Goal: Task Accomplishment & Management: Use online tool/utility

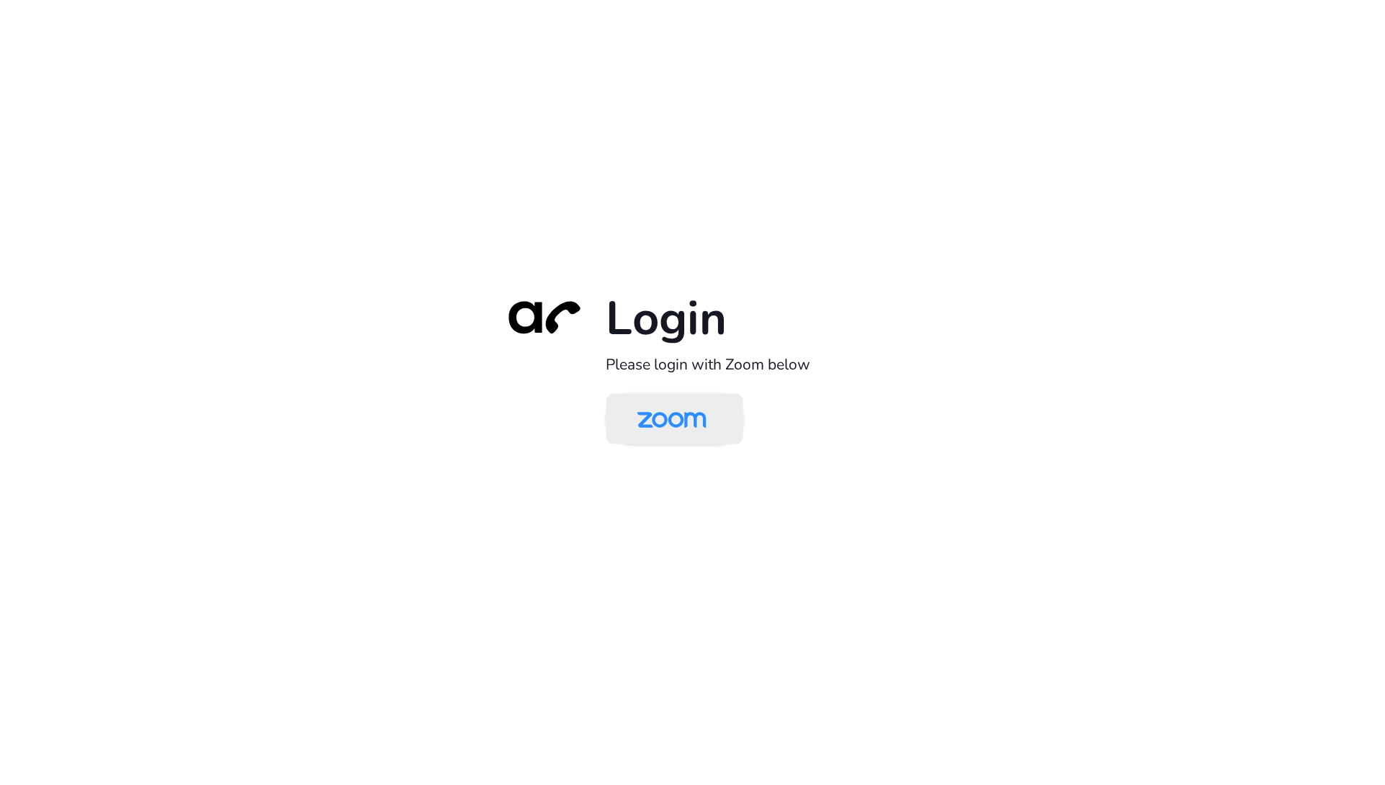
click at [646, 423] on img at bounding box center [671, 420] width 99 height 47
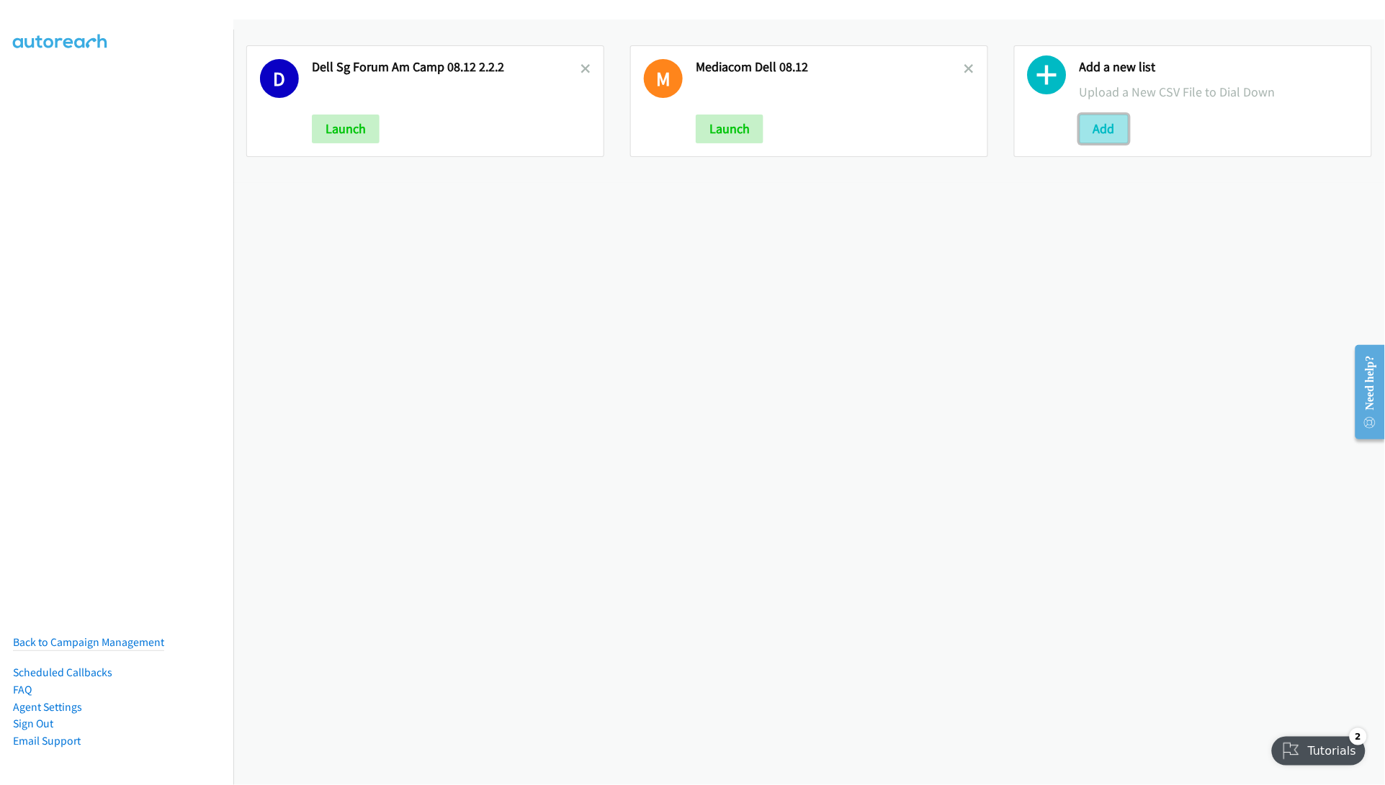
click at [1099, 132] on button "Add" at bounding box center [1104, 129] width 49 height 29
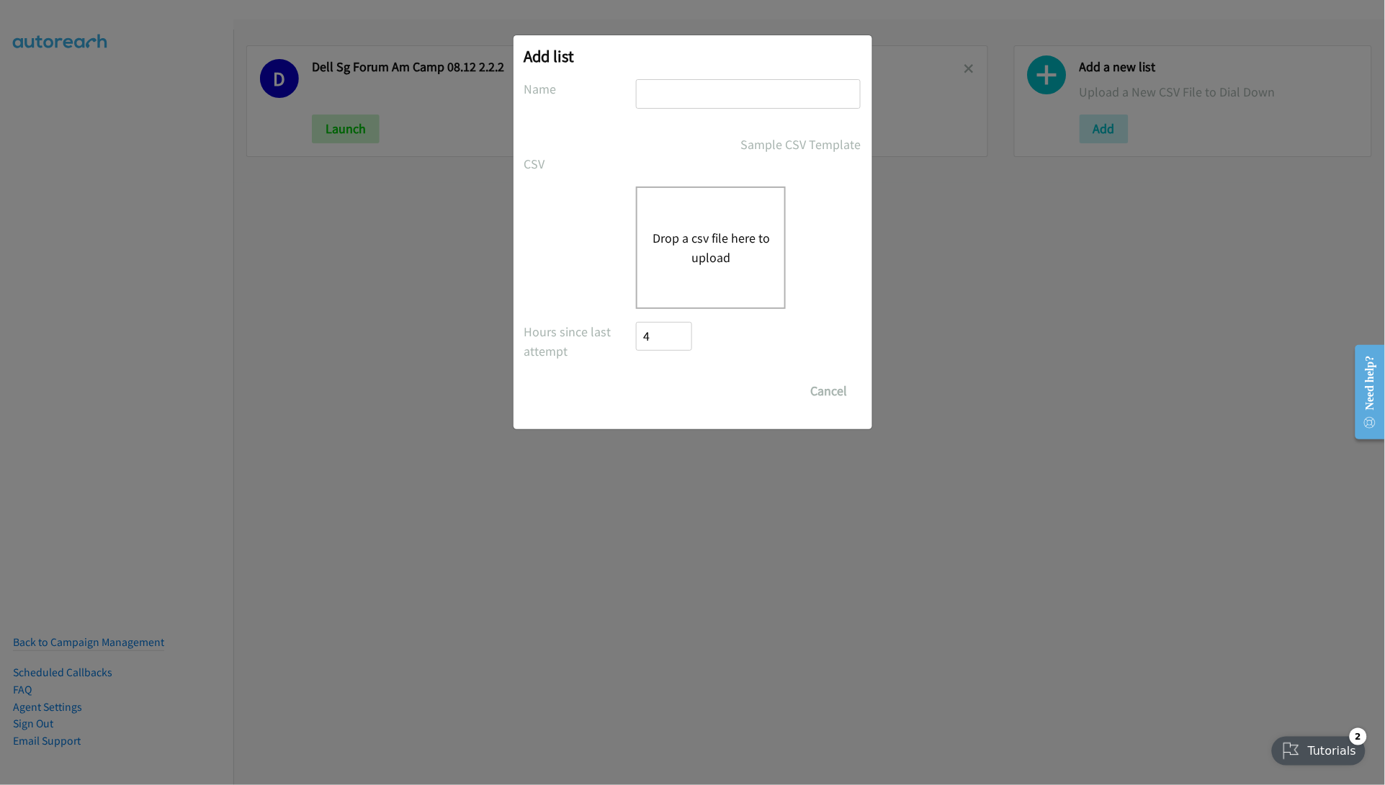
click at [664, 232] on button "Drop a csv file here to upload" at bounding box center [711, 247] width 118 height 39
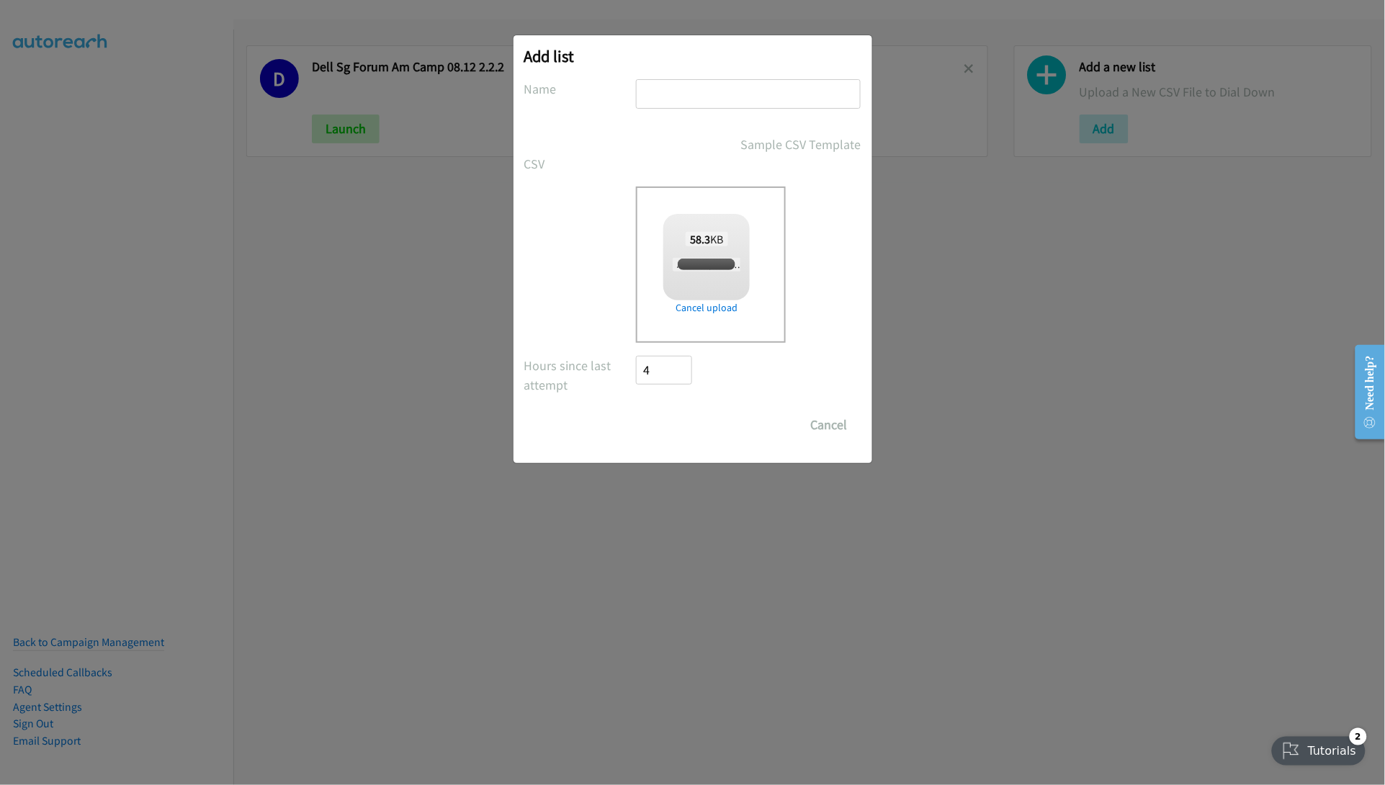
checkbox input "true"
click at [715, 91] on input "text" at bounding box center [748, 94] width 225 height 30
type input "HP TH ACS AM Camp 08.13"
click at [691, 422] on input "Save List" at bounding box center [675, 425] width 76 height 29
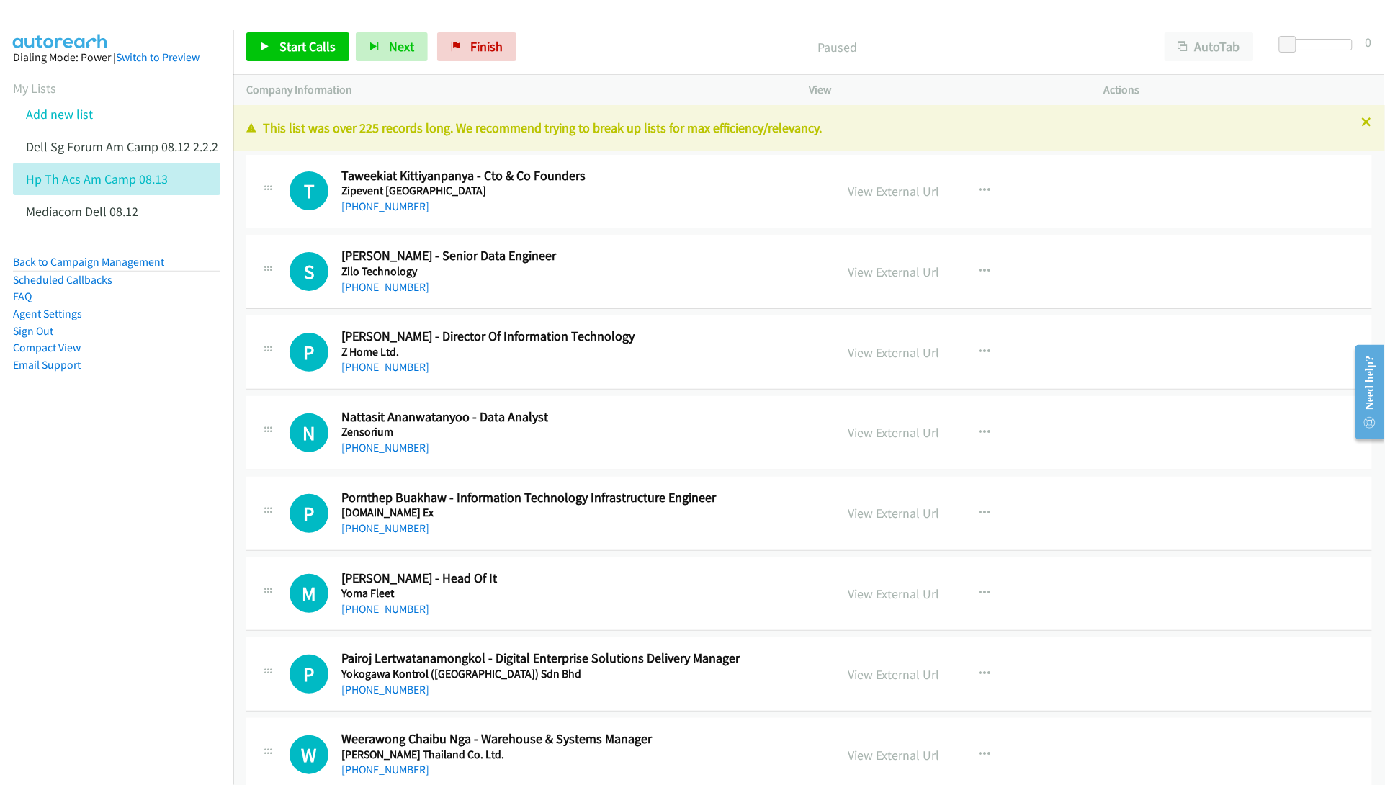
click at [121, 520] on nav "Dialing Mode: Power | Switch to Preview My Lists Add new list Dell Sg Forum Am …" at bounding box center [117, 422] width 234 height 785
click at [131, 521] on nav "Dialing Mode: Power | Switch to Preview My Lists Add new list Dell Sg Forum Am …" at bounding box center [117, 422] width 234 height 785
click at [912, 192] on link "View External Url" at bounding box center [894, 191] width 91 height 17
click at [137, 575] on nav "Dialing Mode: Power | Switch to Preview My Lists Add new list Dell Sg Forum Am …" at bounding box center [117, 422] width 234 height 785
click at [868, 268] on link "View External Url" at bounding box center [894, 272] width 91 height 17
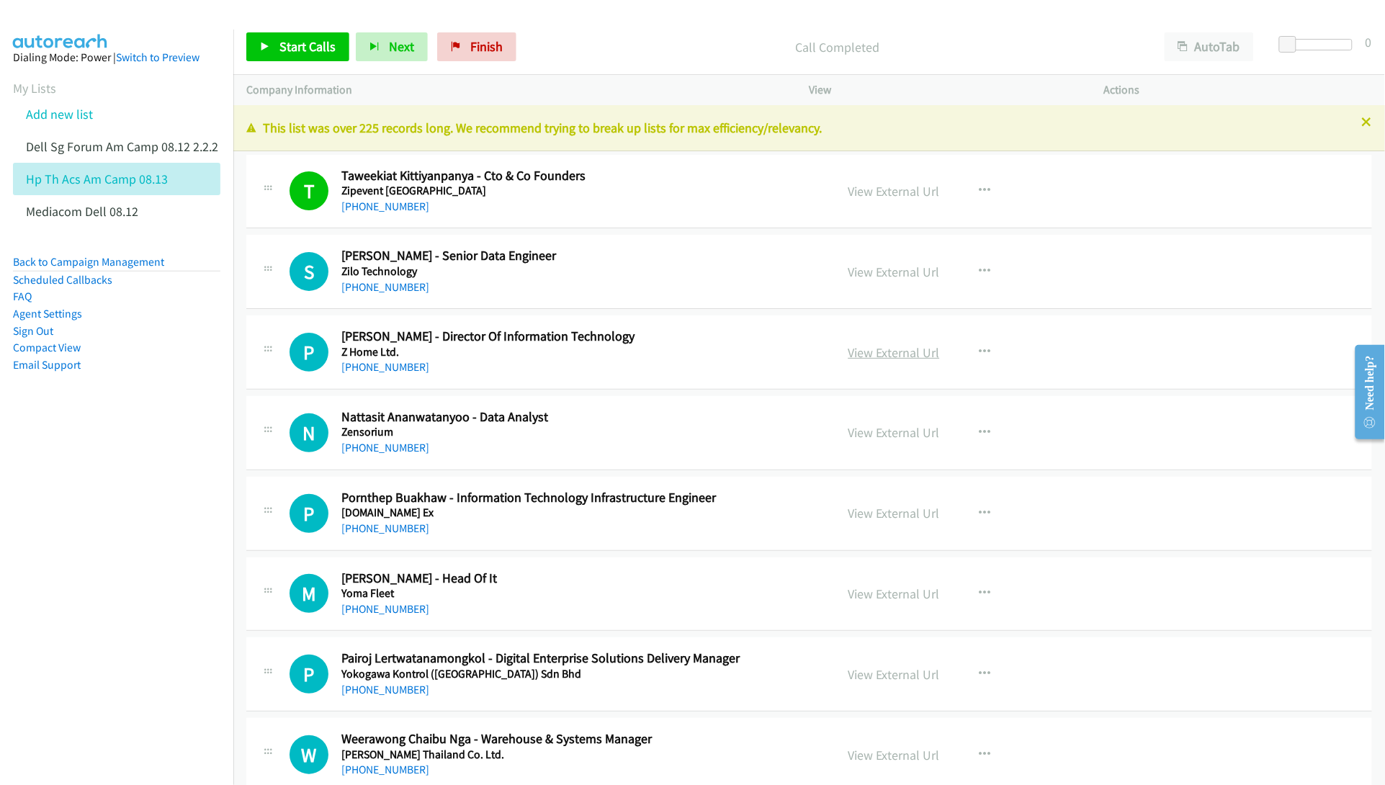
click at [870, 355] on link "View External Url" at bounding box center [894, 352] width 91 height 17
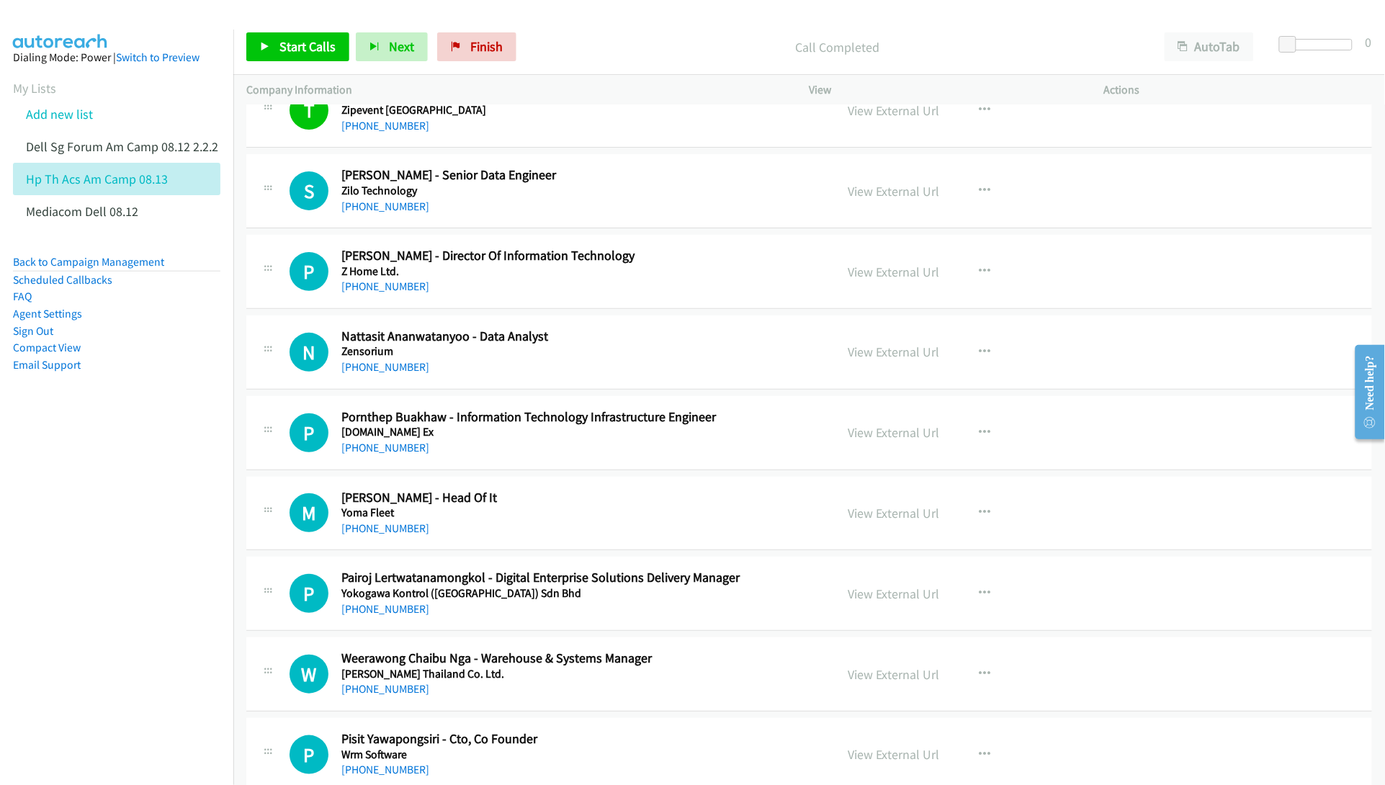
scroll to position [90, 0]
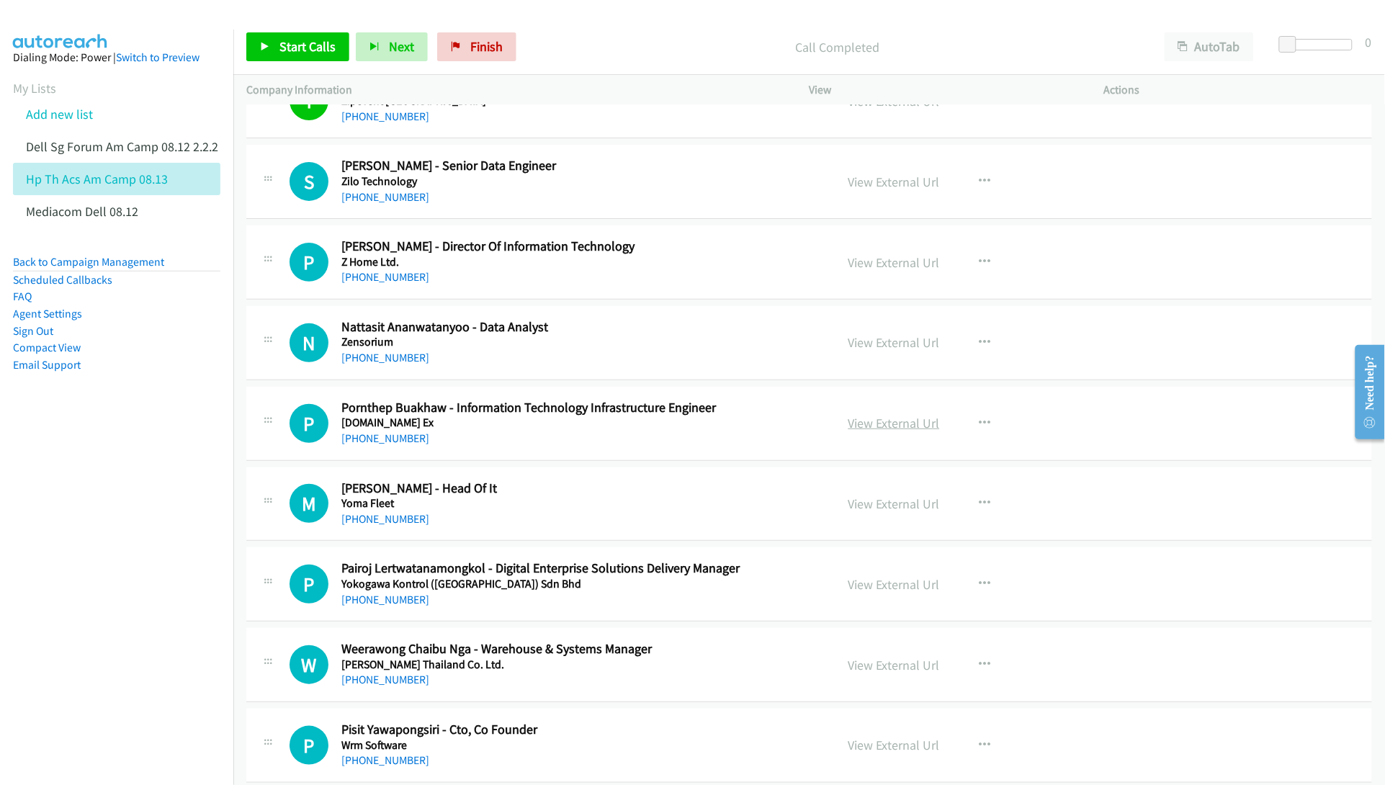
click at [869, 426] on link "View External Url" at bounding box center [894, 423] width 91 height 17
click at [891, 498] on link "View External Url" at bounding box center [894, 504] width 91 height 17
click at [890, 588] on link "View External Url" at bounding box center [894, 584] width 91 height 17
click at [862, 670] on link "View External Url" at bounding box center [894, 665] width 91 height 17
click at [872, 747] on link "View External Url" at bounding box center [894, 745] width 91 height 17
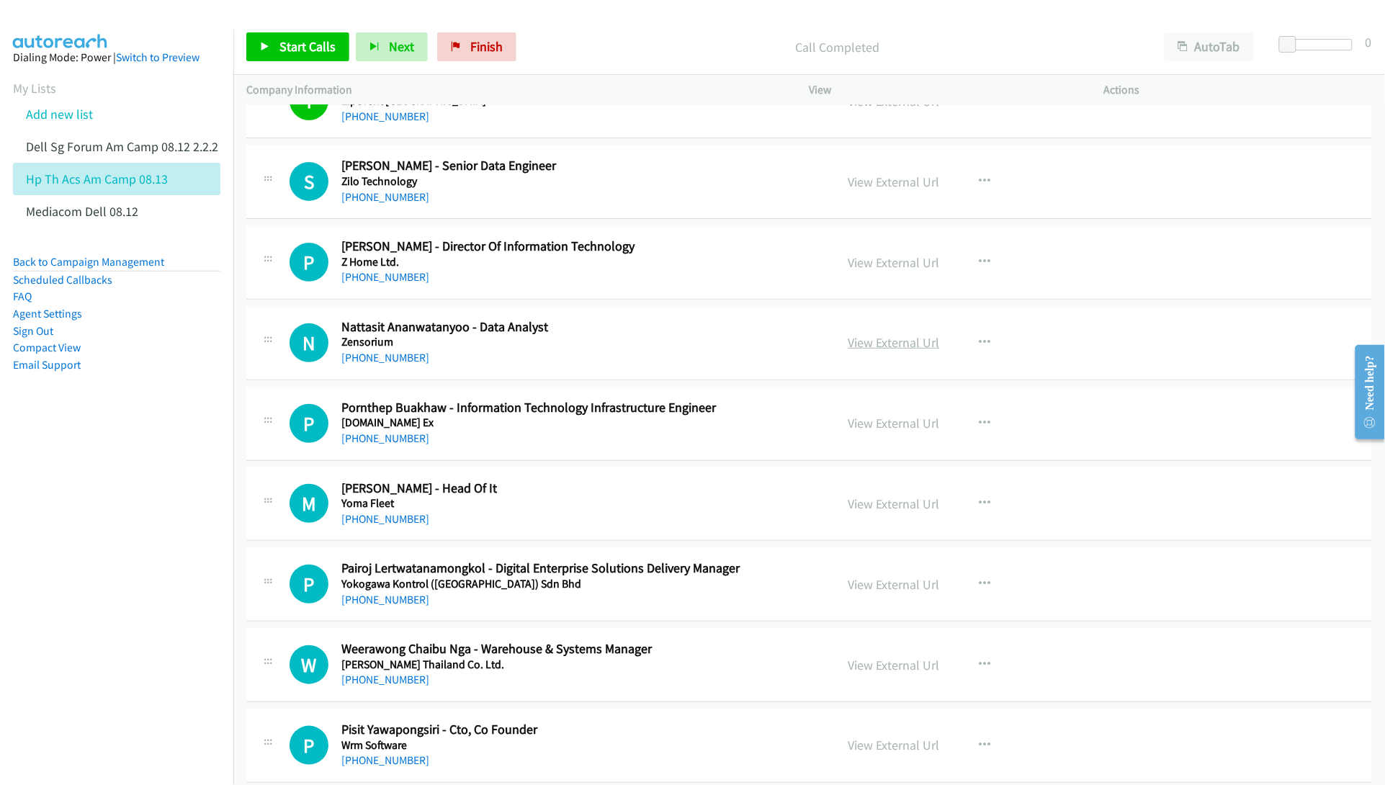
click at [862, 344] on link "View External Url" at bounding box center [894, 342] width 91 height 17
